Goal: Task Accomplishment & Management: Manage account settings

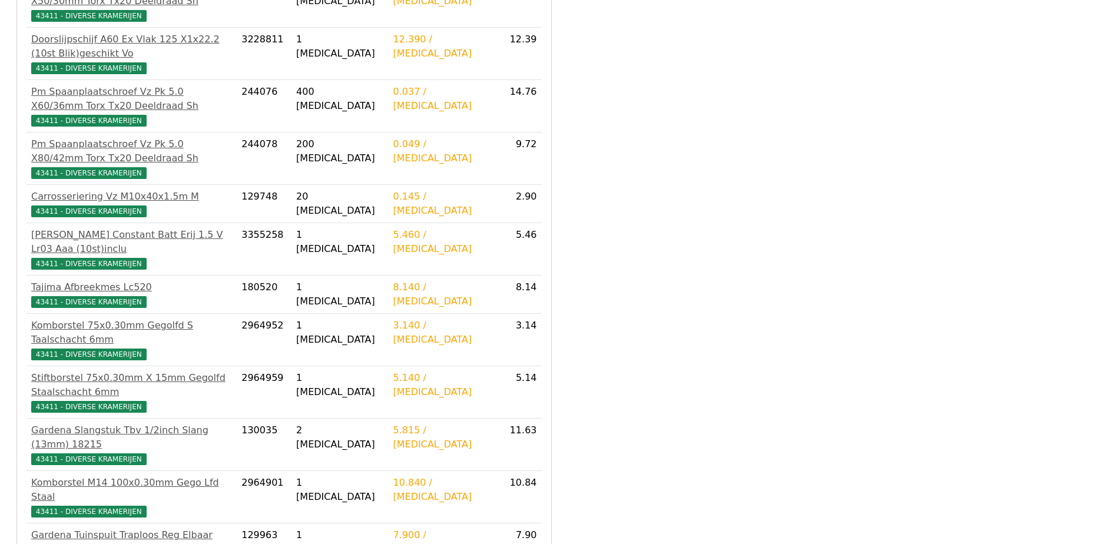
scroll to position [502, 0]
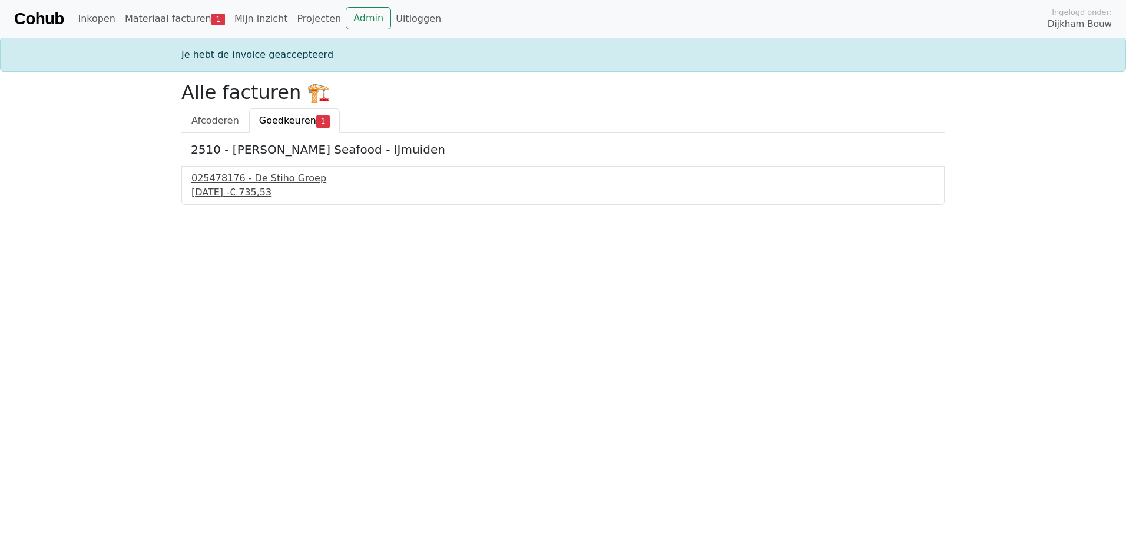
click at [264, 178] on div "025478176 - De Stiho Groep" at bounding box center [562, 178] width 743 height 14
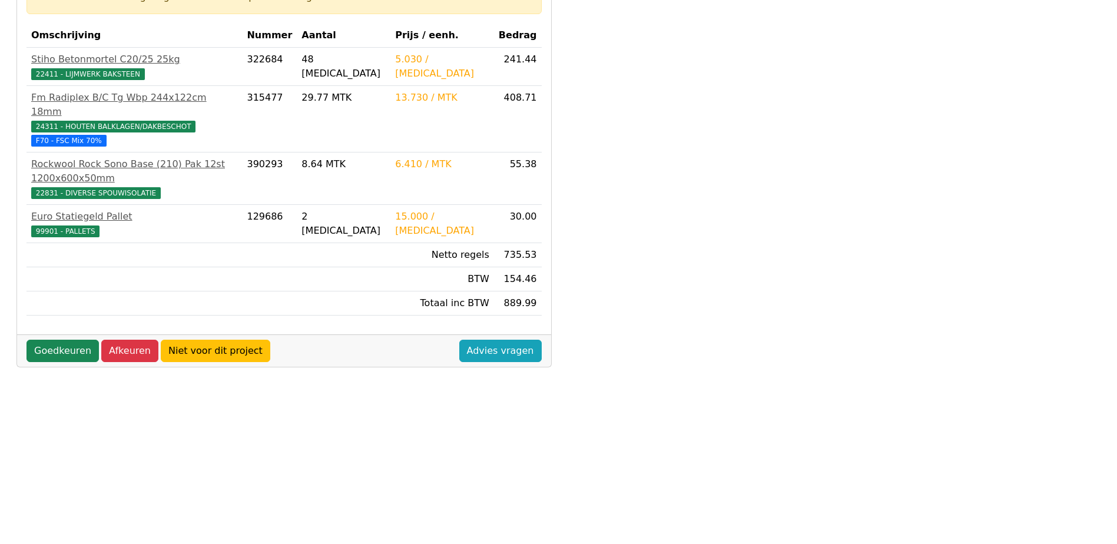
scroll to position [236, 0]
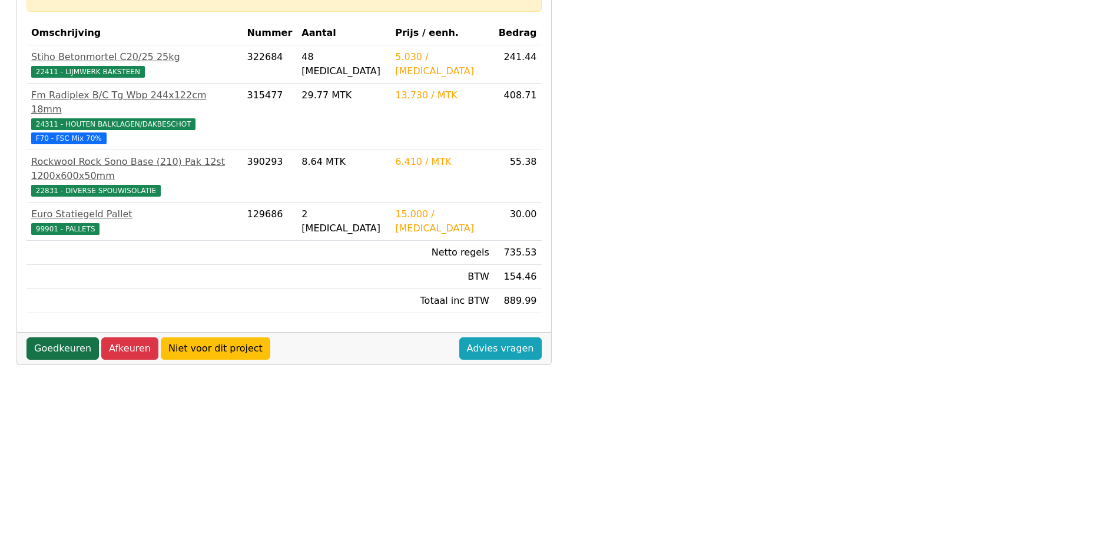
click at [62, 337] on link "Goedkeuren" at bounding box center [63, 348] width 72 height 22
